Goal: Task Accomplishment & Management: Use online tool/utility

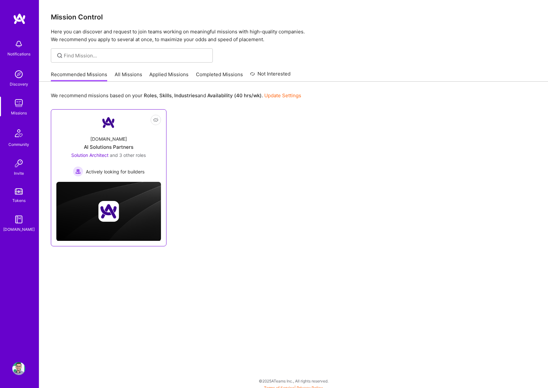
click at [131, 132] on div "[DOMAIN_NAME] AI Solutions Partners Solution Architect and 3 other roles Active…" at bounding box center [108, 153] width 105 height 46
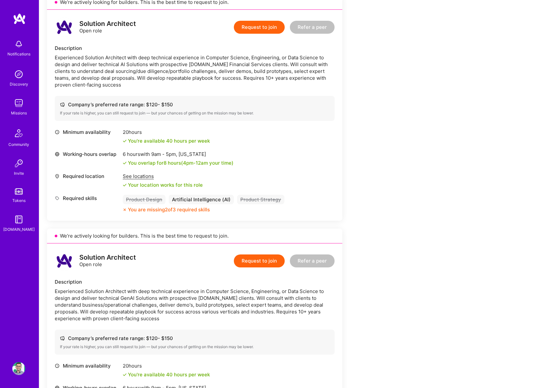
scroll to position [648, 0]
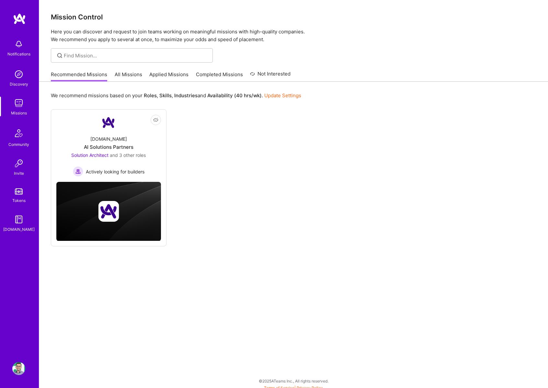
click at [131, 73] on link "All Missions" at bounding box center [129, 76] width 28 height 11
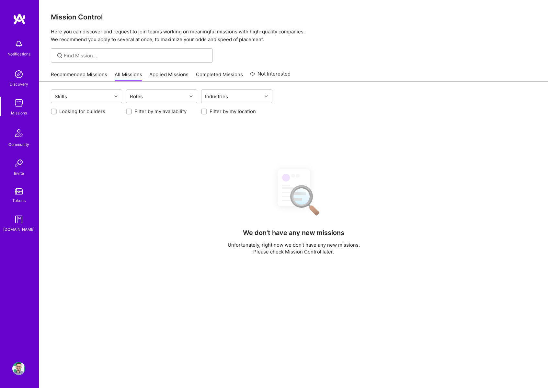
click at [164, 73] on link "Applied Missions" at bounding box center [168, 76] width 39 height 11
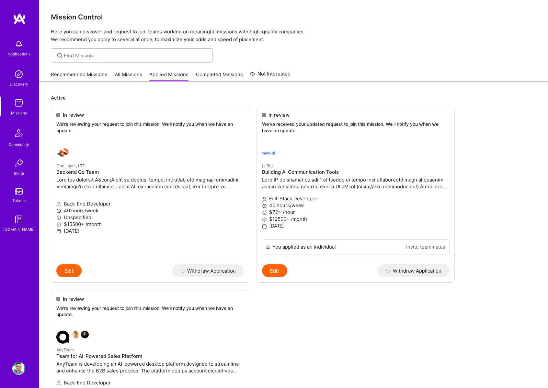
click at [216, 78] on link "Completed Missions" at bounding box center [219, 76] width 47 height 11
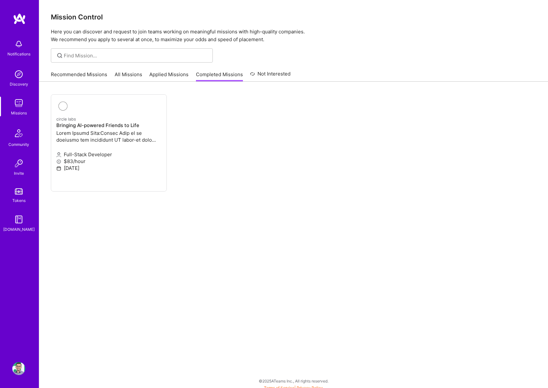
click at [131, 75] on link "All Missions" at bounding box center [129, 76] width 28 height 11
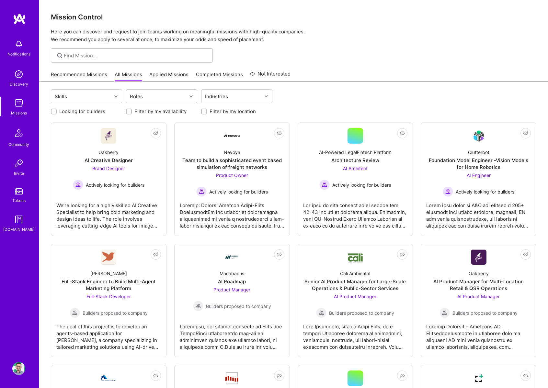
click at [153, 97] on div "Roles" at bounding box center [156, 96] width 61 height 13
click at [146, 162] on div "Back-End Developer" at bounding box center [161, 160] width 63 height 7
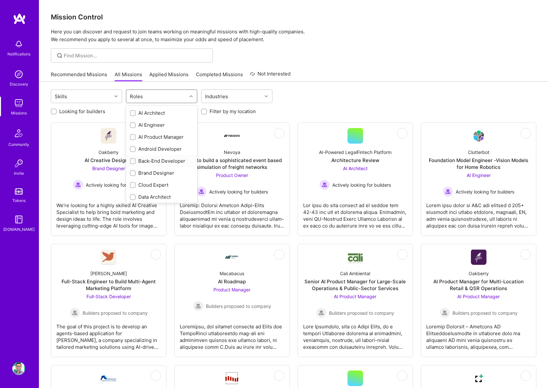
checkbox input "true"
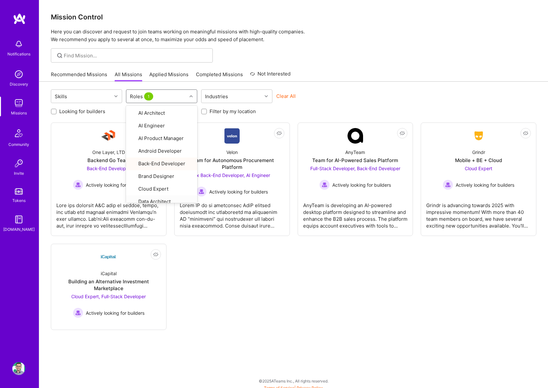
click at [238, 266] on div "Not Interested One Layer, LTD Backend Go Team Back-End Developer Actively looki…" at bounding box center [294, 225] width 486 height 207
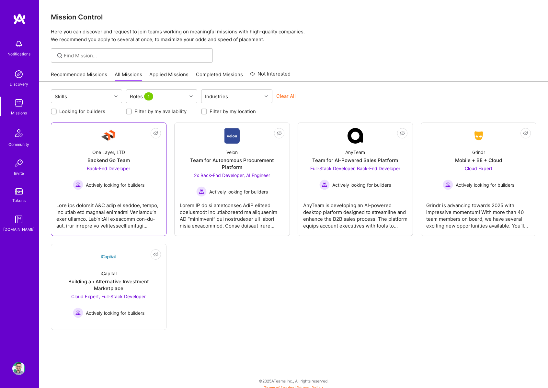
click at [131, 153] on div "One Layer, LTD Backend Go Team Back-End Developer Actively looking for builders" at bounding box center [108, 167] width 105 height 46
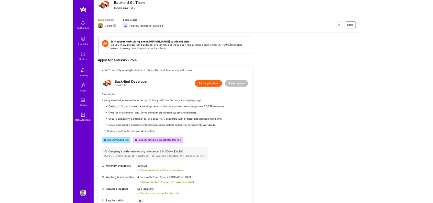
scroll to position [34, 0]
